Goal: Task Accomplishment & Management: Use online tool/utility

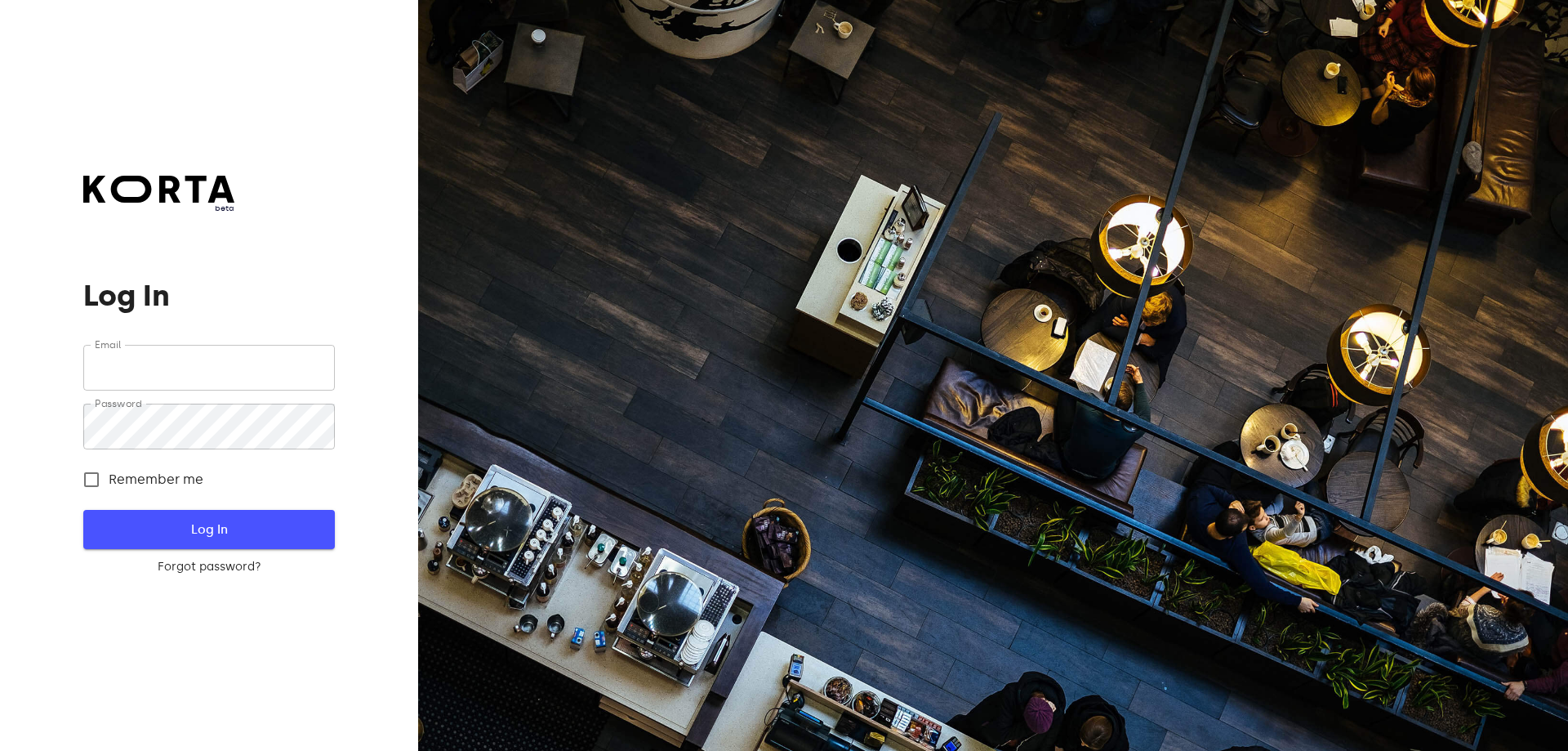
type input "[EMAIL_ADDRESS][DOMAIN_NAME]"
click at [136, 532] on span "Log In" at bounding box center [209, 528] width 199 height 21
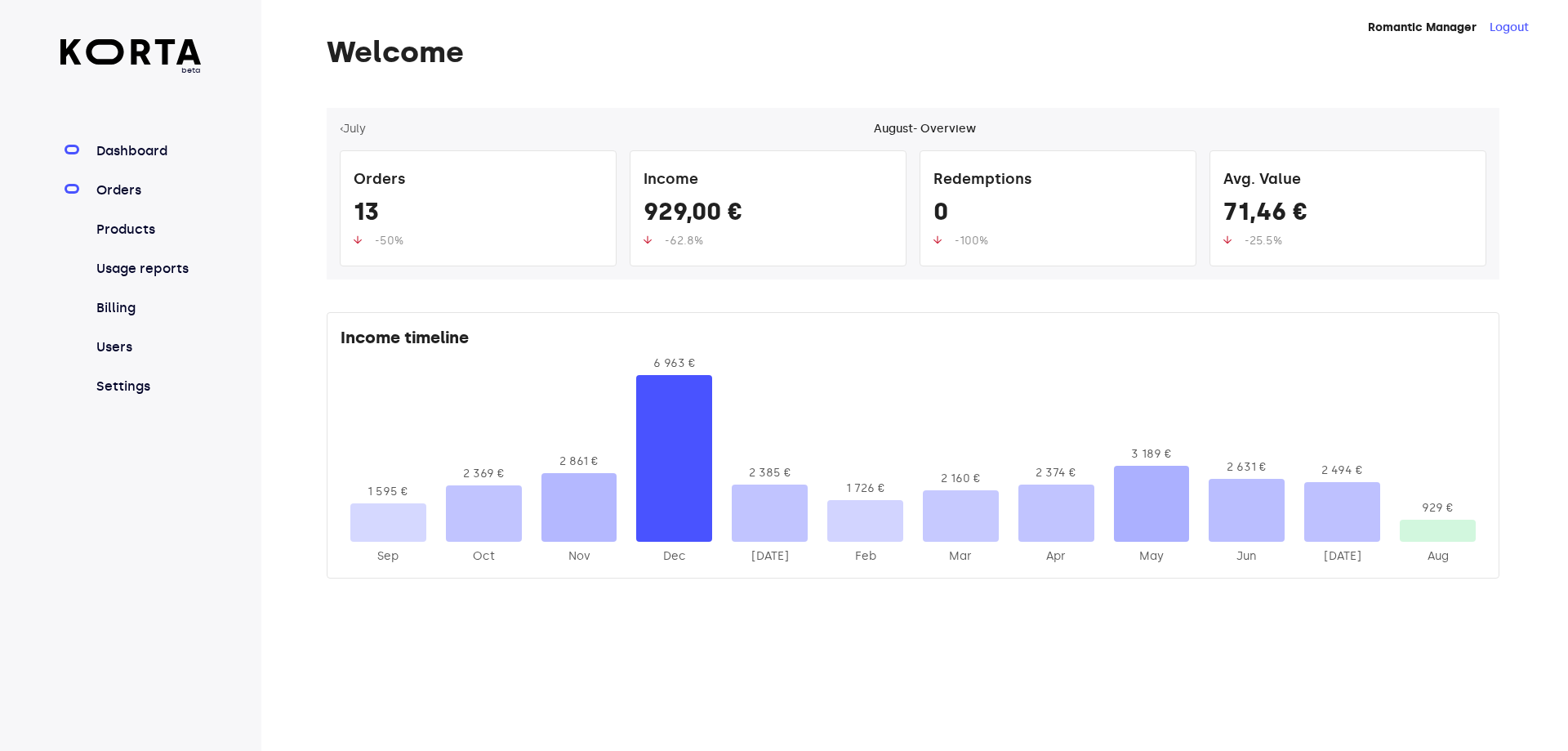
click at [127, 189] on link "Orders" at bounding box center [147, 190] width 109 height 19
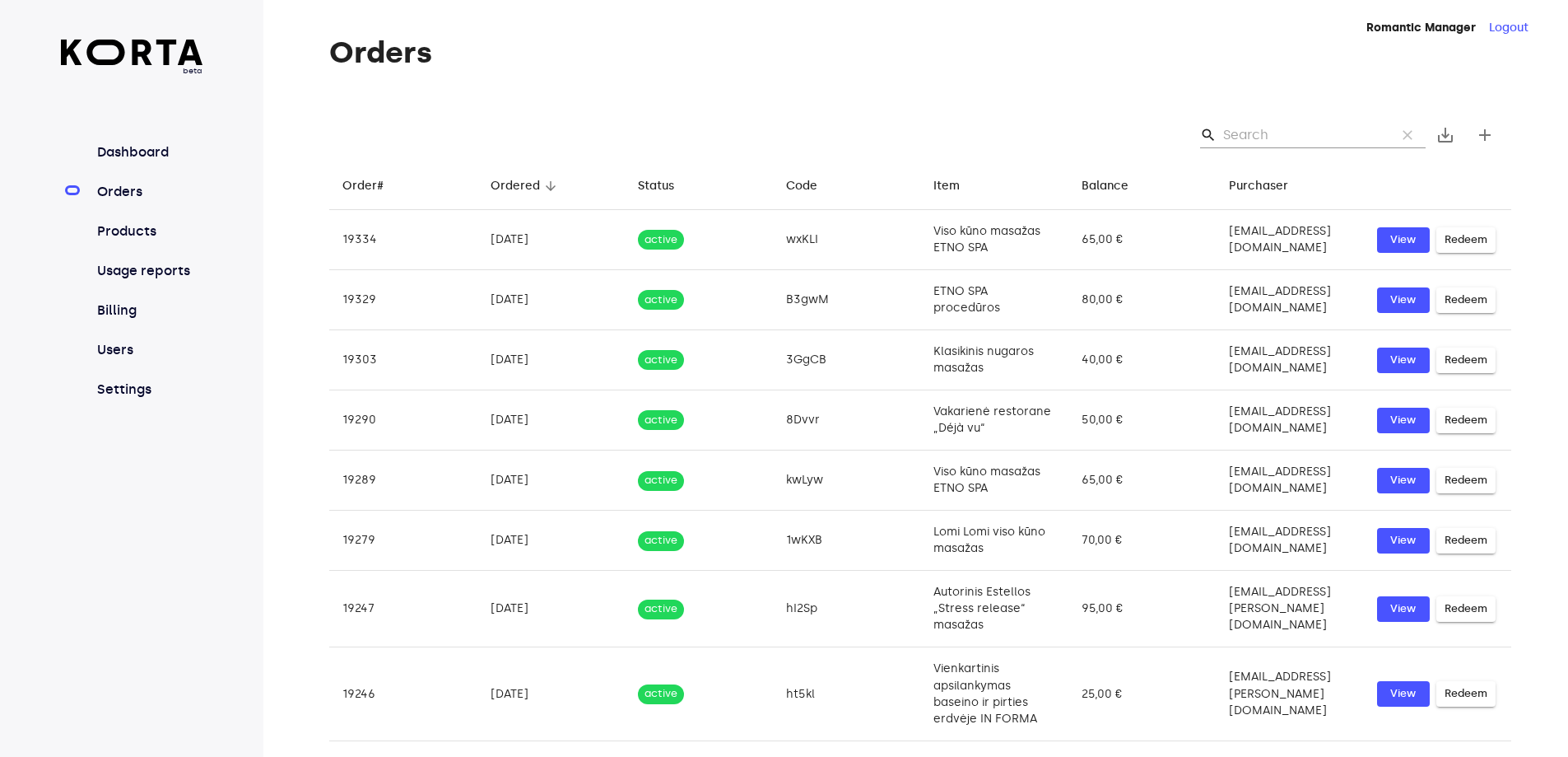
click at [1307, 135] on input "Search" at bounding box center [1303, 134] width 160 height 27
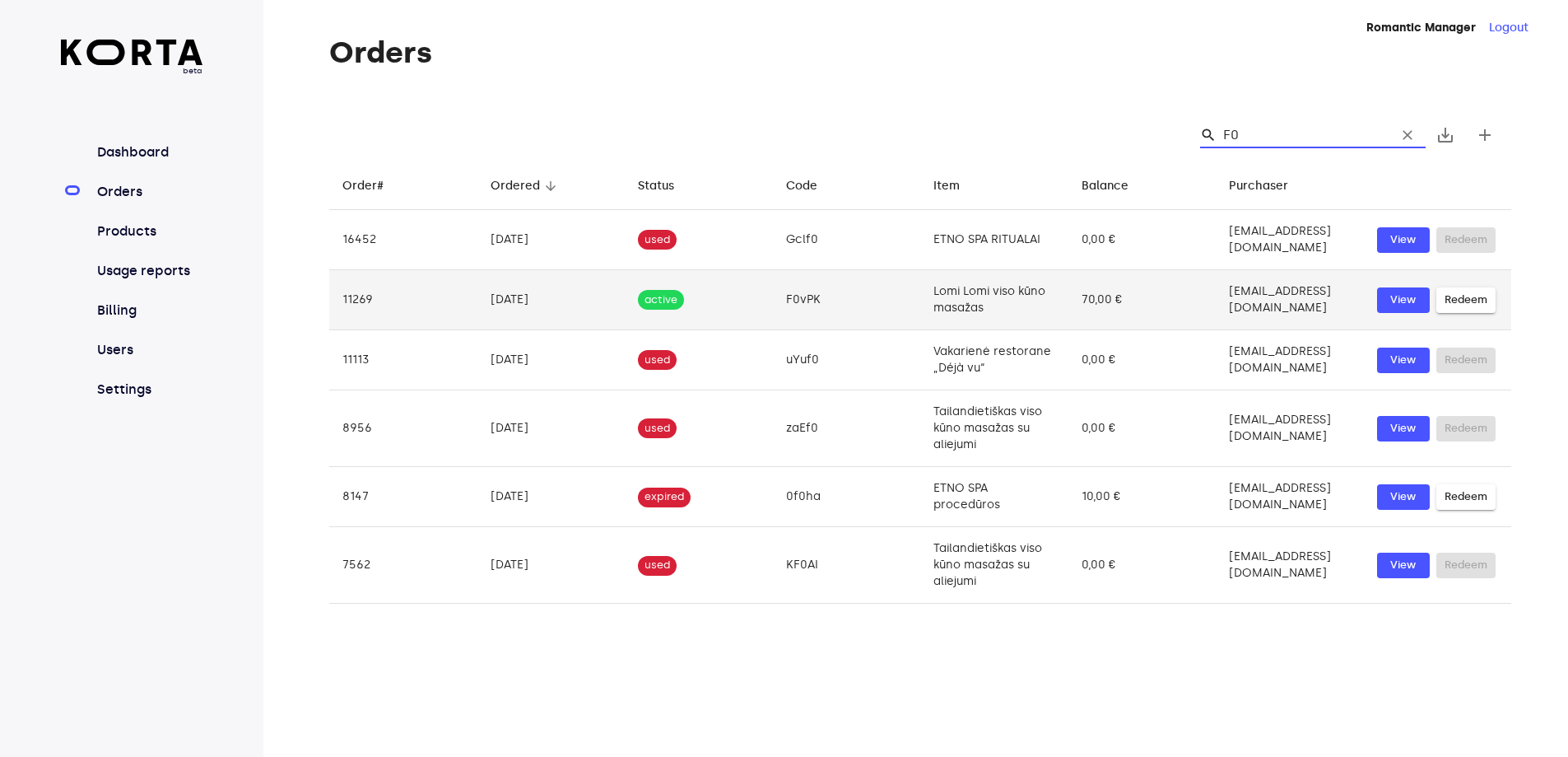
type input "F0"
click at [732, 303] on td "active" at bounding box center [698, 300] width 148 height 60
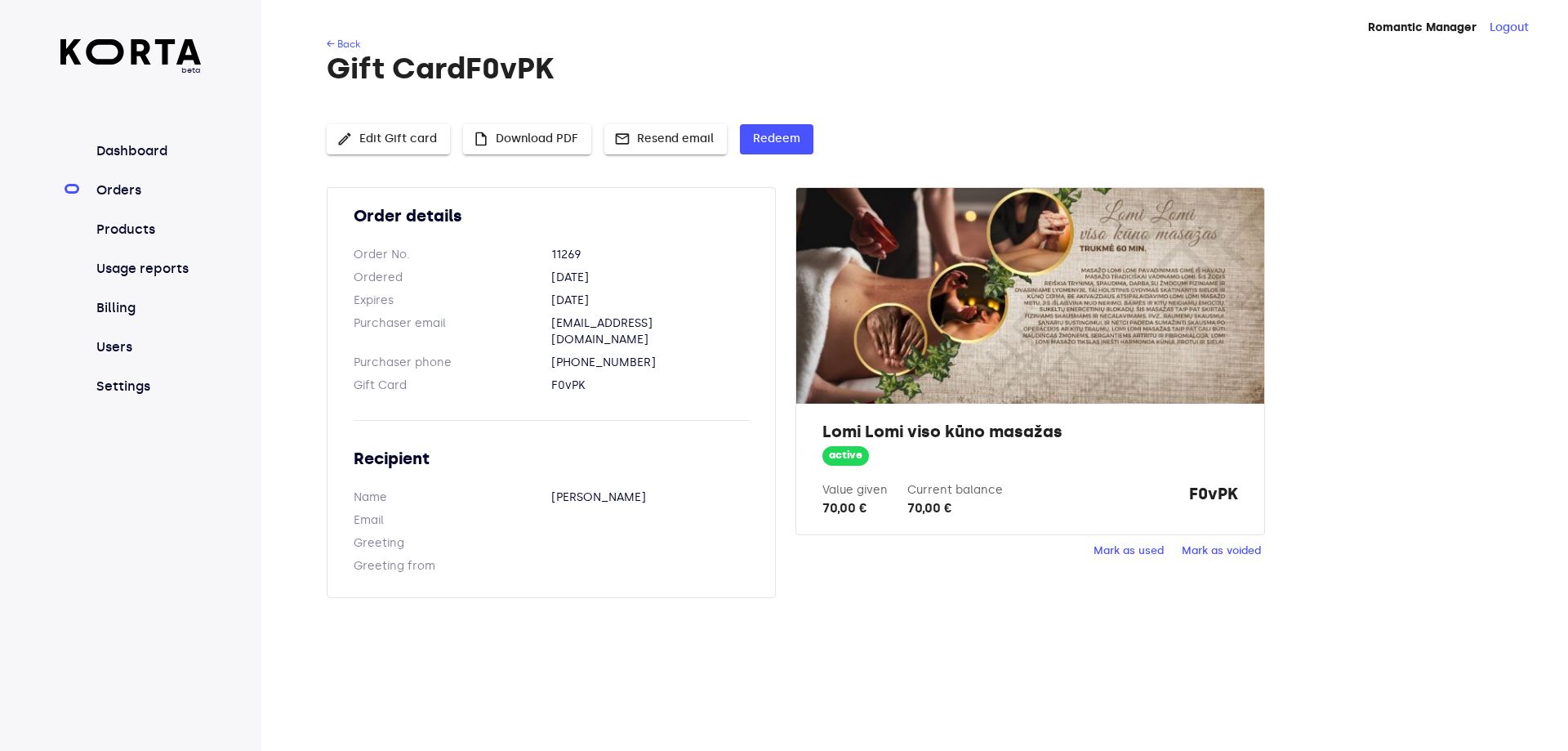
click at [570, 129] on span "insert_drive_file Download PDF" at bounding box center [527, 139] width 102 height 20
click at [748, 139] on button "Redeem" at bounding box center [776, 139] width 74 height 30
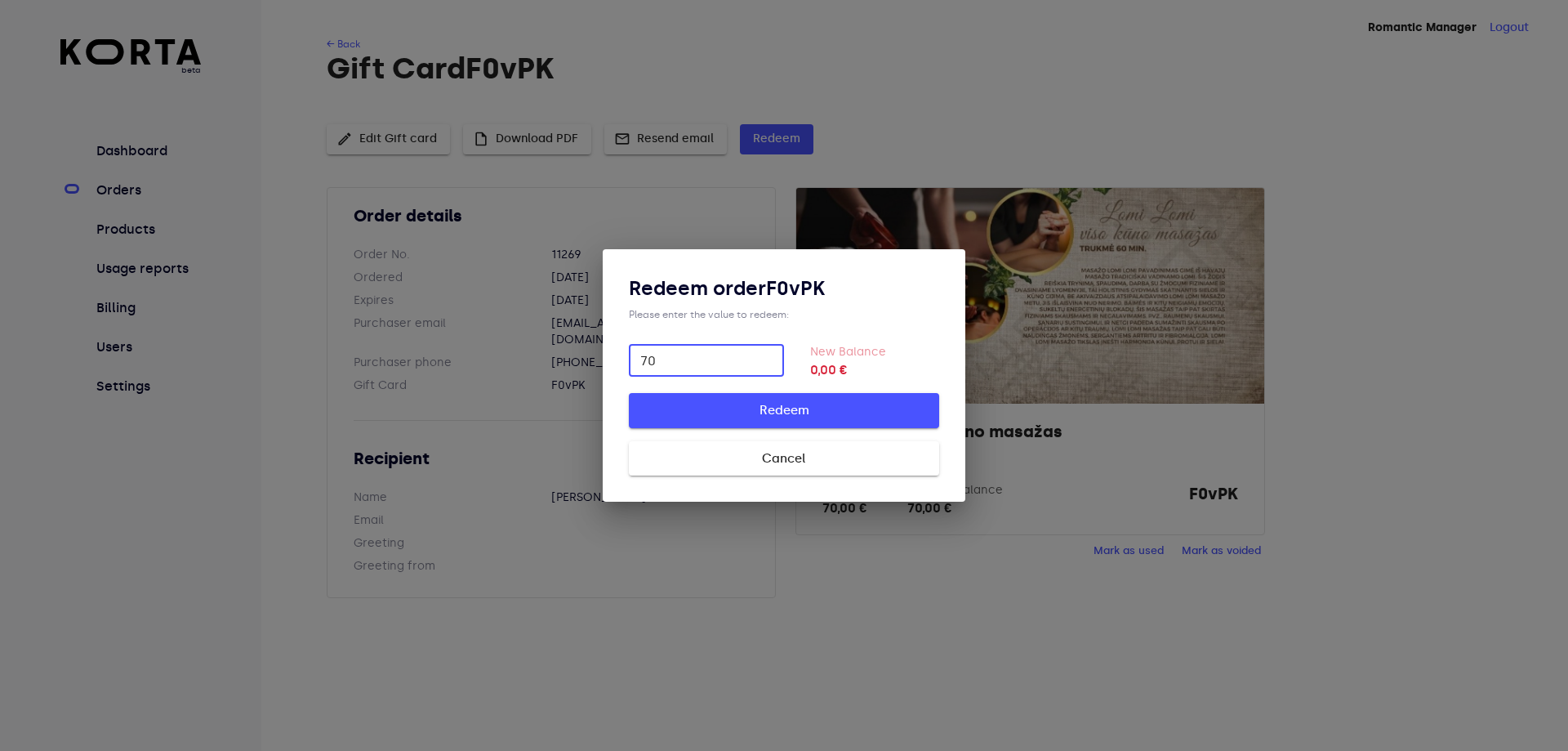
type input "70"
click at [751, 405] on span "Redeem" at bounding box center [784, 410] width 258 height 21
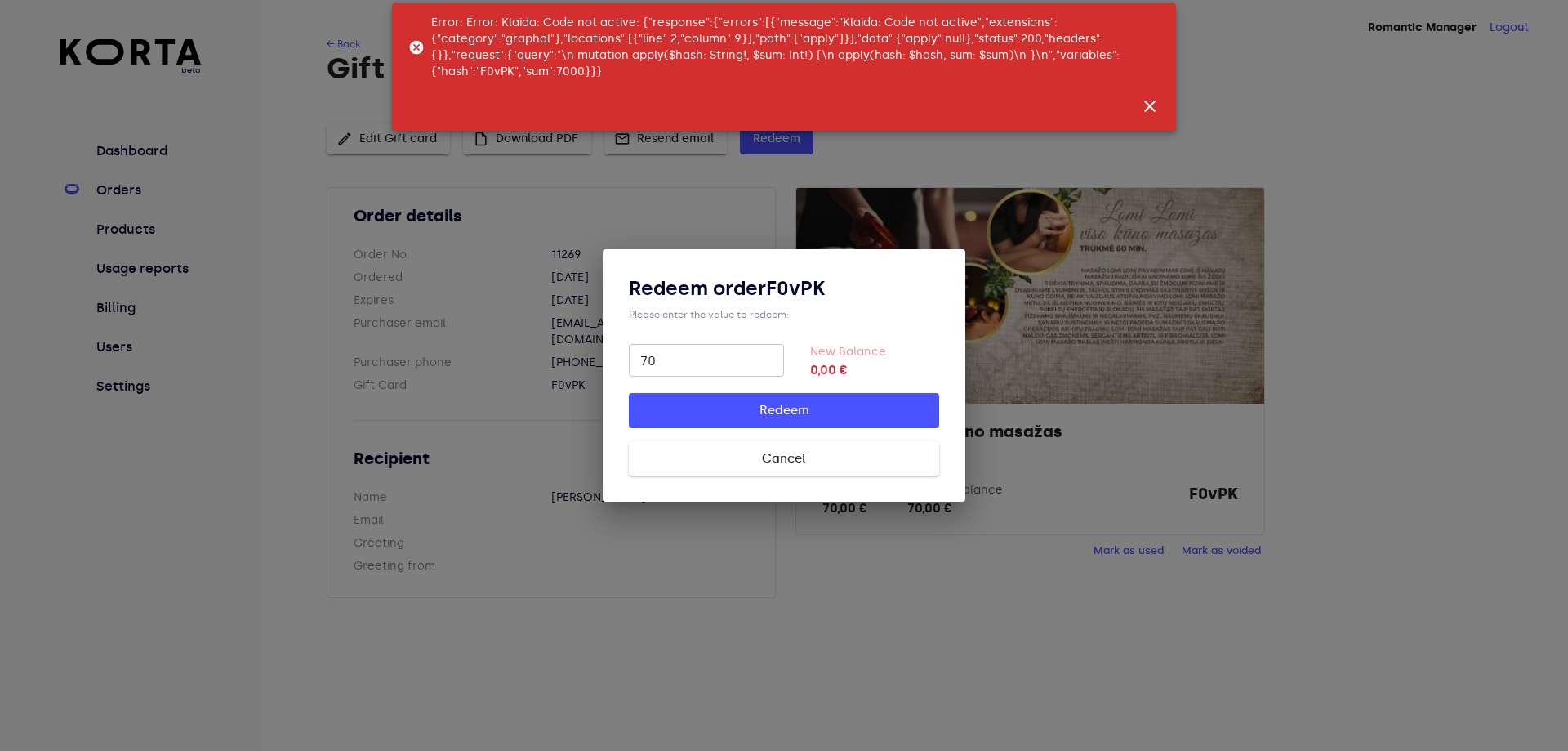
click at [1148, 112] on span "close" at bounding box center [1149, 106] width 19 height 19
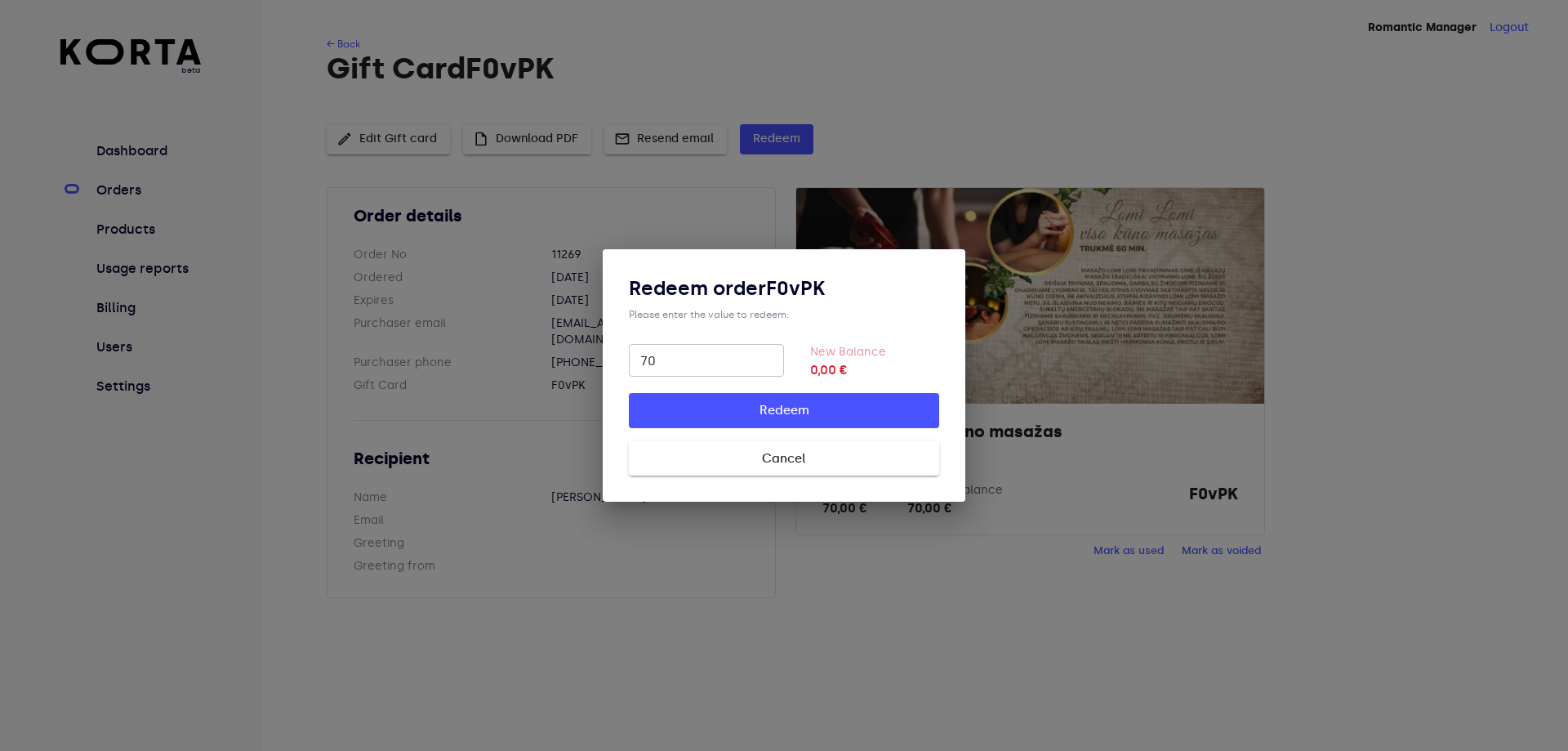
click at [743, 449] on span "Cancel" at bounding box center [784, 458] width 258 height 21
